Goal: Task Accomplishment & Management: Manage account settings

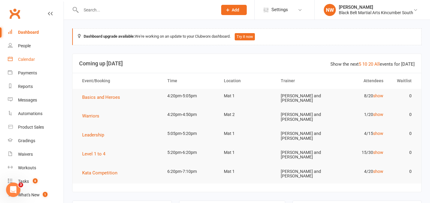
click at [30, 58] on div "Calendar" at bounding box center [26, 59] width 17 height 5
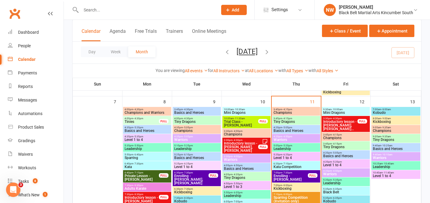
scroll to position [173, 0]
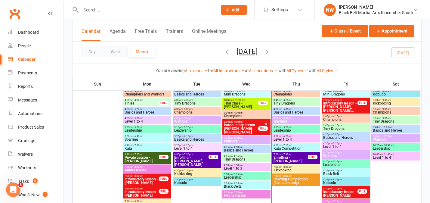
click at [354, 117] on span "3:45pm - 4:15pm" at bounding box center [346, 116] width 46 height 3
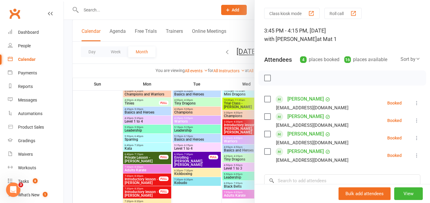
scroll to position [0, 0]
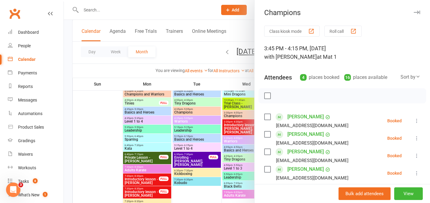
click at [94, 123] on div at bounding box center [247, 101] width 366 height 203
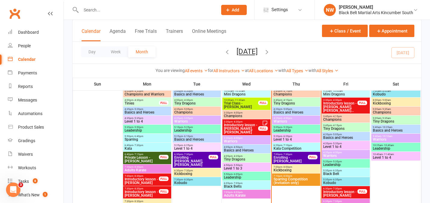
click at [294, 93] on span "Champions" at bounding box center [296, 94] width 46 height 4
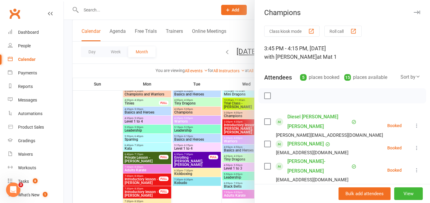
click at [345, 31] on button "Roll call" at bounding box center [343, 31] width 37 height 11
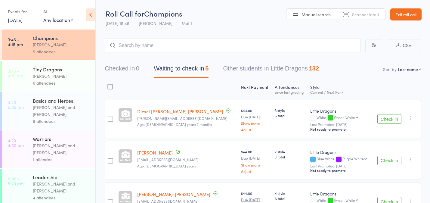
click at [386, 118] on button "Check in" at bounding box center [390, 119] width 24 height 10
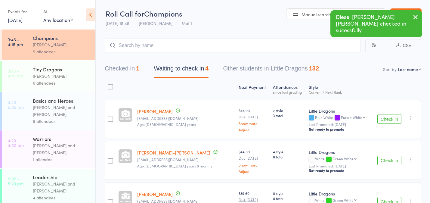
click at [386, 118] on button "Check in" at bounding box center [390, 119] width 24 height 10
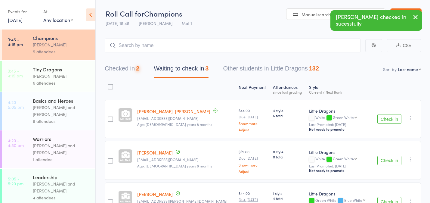
click at [386, 118] on button "Check in" at bounding box center [390, 119] width 24 height 10
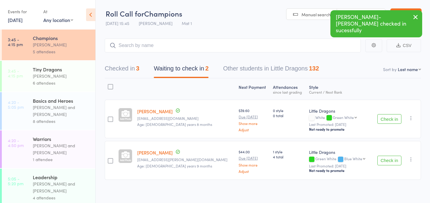
click at [386, 118] on button "Check in" at bounding box center [390, 119] width 24 height 10
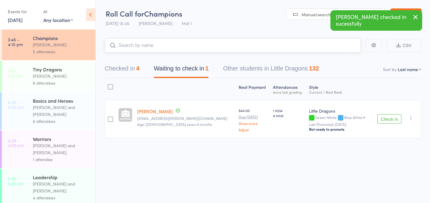
click at [205, 43] on input "search" at bounding box center [233, 46] width 256 height 14
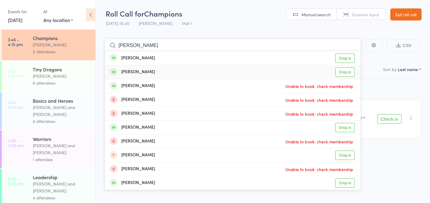
type input "charlotte o"
click at [344, 73] on link "Drop in" at bounding box center [345, 71] width 20 height 9
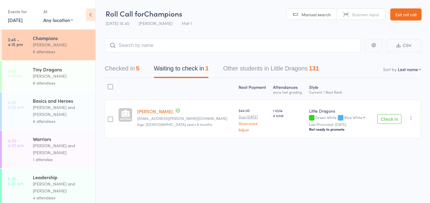
click at [409, 14] on link "Exit roll call" at bounding box center [405, 14] width 31 height 12
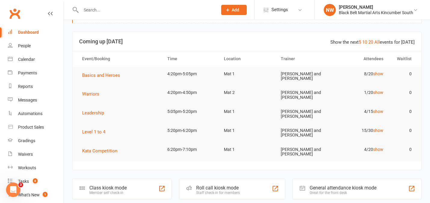
scroll to position [23, 0]
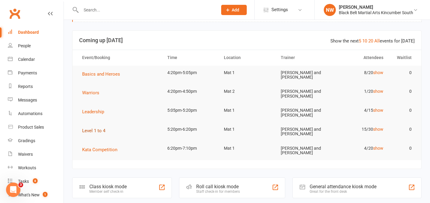
click at [96, 130] on span "Level 1 to 4" at bounding box center [93, 130] width 23 height 5
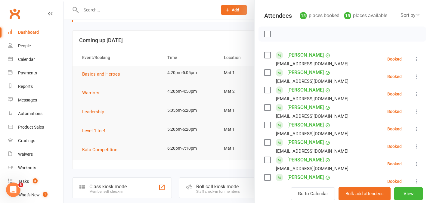
scroll to position [0, 0]
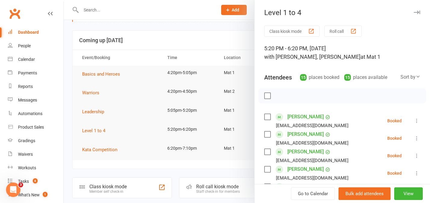
click at [67, 89] on div at bounding box center [247, 101] width 366 height 203
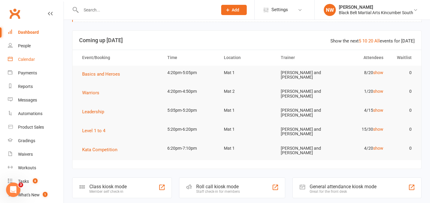
click at [28, 60] on div "Calendar" at bounding box center [26, 59] width 17 height 5
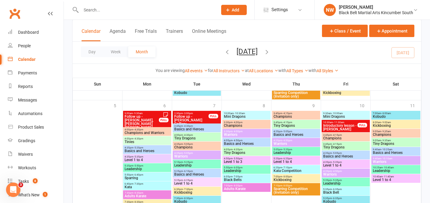
scroll to position [654, 0]
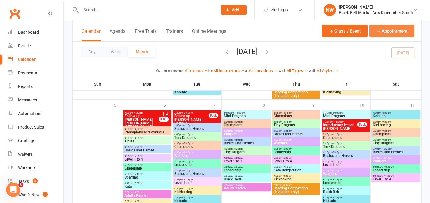
click at [388, 32] on button "Appointment" at bounding box center [391, 31] width 45 height 12
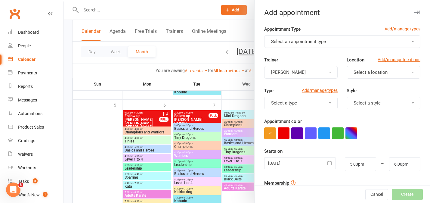
click at [413, 40] on button "Select an appointment type" at bounding box center [342, 41] width 156 height 13
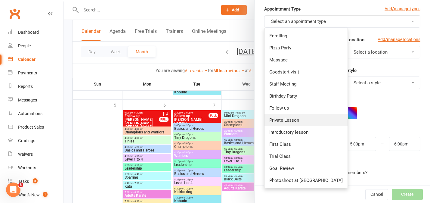
scroll to position [19, 0]
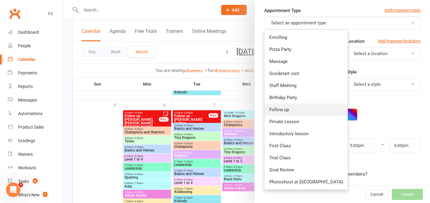
click at [295, 112] on link "Follow up" at bounding box center [306, 110] width 83 height 12
type input "5:30pm"
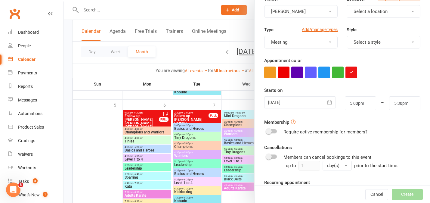
scroll to position [71, 0]
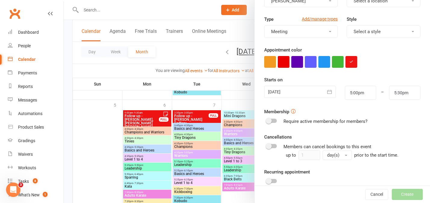
click at [330, 92] on icon "button" at bounding box center [330, 92] width 5 height 4
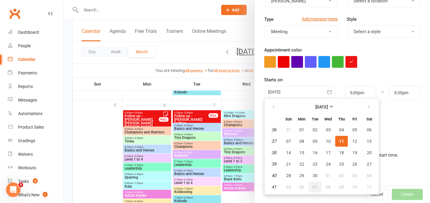
click at [315, 188] on span "07" at bounding box center [315, 187] width 5 height 5
type input "[DATE]"
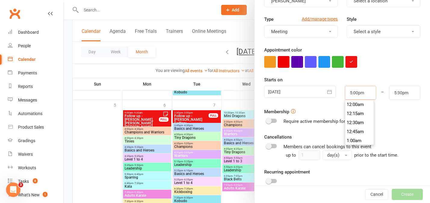
click at [360, 93] on input "5:00pm" at bounding box center [360, 93] width 31 height 14
click at [360, 126] on li "3:45pm" at bounding box center [359, 121] width 29 height 9
click at [360, 94] on input "3:45pm" at bounding box center [360, 93] width 31 height 14
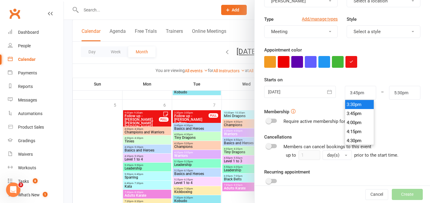
type input "3:30pm"
click at [359, 105] on li "3:30pm" at bounding box center [359, 104] width 29 height 9
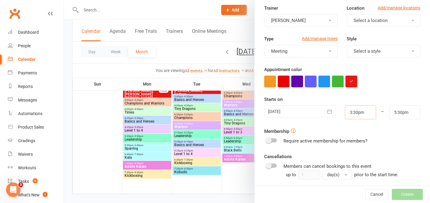
scroll to position [110, 0]
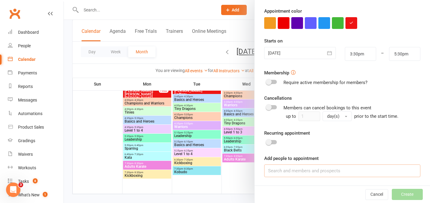
click at [304, 172] on input at bounding box center [342, 170] width 156 height 13
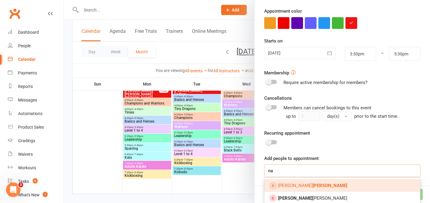
type input "n"
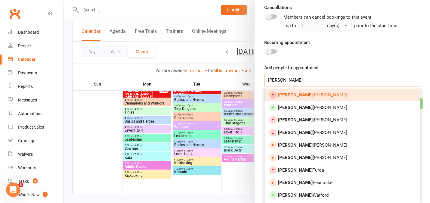
scroll to position [691, 0]
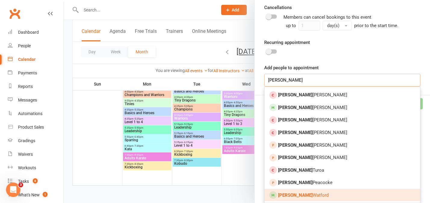
type input "[PERSON_NAME]"
click at [327, 195] on link "[PERSON_NAME]" at bounding box center [343, 195] width 156 height 13
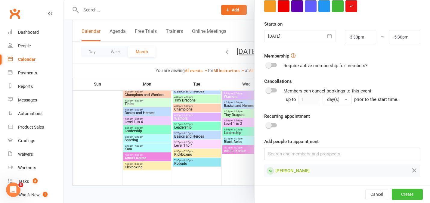
click at [411, 198] on button "Create" at bounding box center [407, 194] width 31 height 11
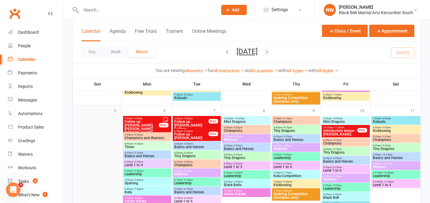
scroll to position [647, 0]
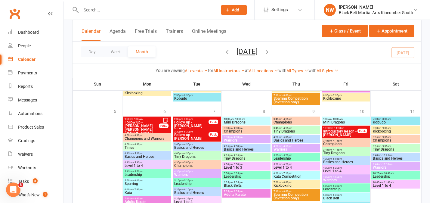
click at [197, 135] on span "Follow up - [PERSON_NAME]" at bounding box center [191, 136] width 35 height 7
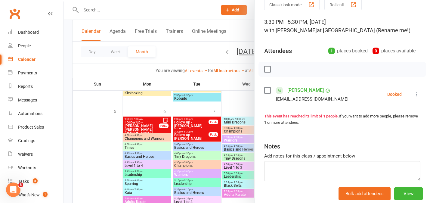
scroll to position [53, 0]
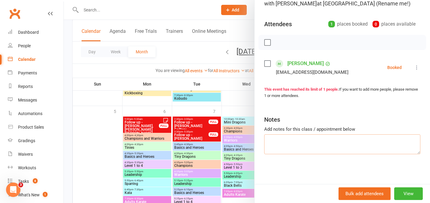
click at [291, 141] on textarea at bounding box center [342, 144] width 156 height 20
paste textarea "[DATE] arriving at between 12.30-1.30pm"
type textarea "Fire inspection tomowwor [DATE] arriving at between 12.30-1.30pm"
click at [331, 167] on div "Class kiosk mode Roll call 3:30 PM - 5:30 PM, [DATE] with [PERSON_NAME] at [GEO…" at bounding box center [343, 78] width 176 height 212
click at [71, 120] on div at bounding box center [247, 101] width 366 height 203
